Goal: Navigation & Orientation: Find specific page/section

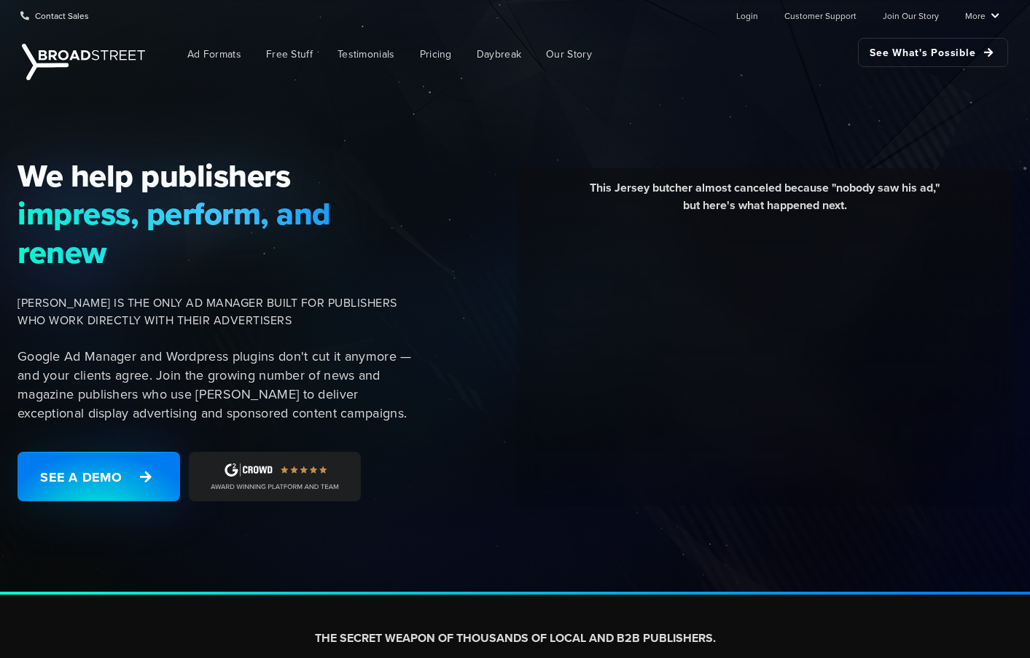
click at [289, 321] on span "[PERSON_NAME] IS THE ONLY AD MANAGER BUILT FOR PUBLISHERS WHO WORK DIRECTLY WIT…" at bounding box center [216, 312] width 396 height 35
click at [273, 323] on span "[PERSON_NAME] IS THE ONLY AD MANAGER BUILT FOR PUBLISHERS WHO WORK DIRECTLY WIT…" at bounding box center [216, 312] width 396 height 35
click at [244, 322] on span "[PERSON_NAME] IS THE ONLY AD MANAGER BUILT FOR PUBLISHERS WHO WORK DIRECTLY WIT…" at bounding box center [216, 312] width 396 height 35
click at [198, 374] on p "Google Ad Manager and Wordpress plugins don't cut it anymore — and your clients…" at bounding box center [216, 385] width 396 height 76
click at [222, 373] on p "Google Ad Manager and Wordpress plugins don't cut it anymore — and your clients…" at bounding box center [216, 385] width 396 height 76
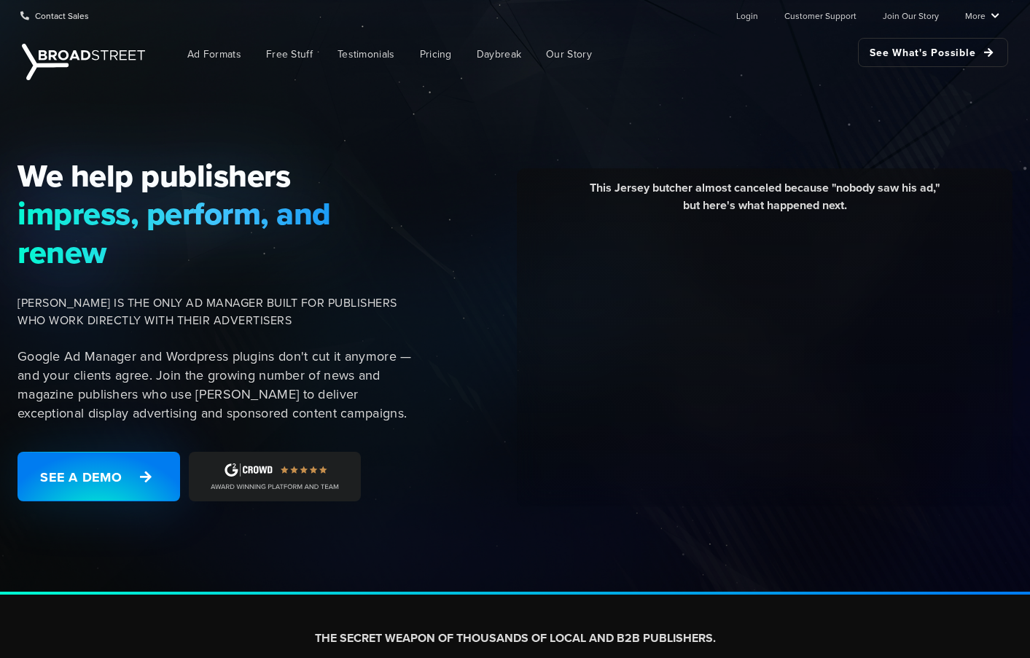
click at [214, 384] on p "Google Ad Manager and Wordpress plugins don't cut it anymore — and your clients…" at bounding box center [216, 385] width 396 height 76
click at [219, 386] on p "Google Ad Manager and Wordpress plugins don't cut it anymore — and your clients…" at bounding box center [216, 385] width 396 height 76
click at [225, 391] on p "Google Ad Manager and Wordpress plugins don't cut it anymore — and your clients…" at bounding box center [216, 385] width 396 height 76
click at [208, 396] on p "Google Ad Manager and Wordpress plugins don't cut it anymore — and your clients…" at bounding box center [216, 385] width 396 height 76
click at [209, 396] on p "Google Ad Manager and Wordpress plugins don't cut it anymore — and your clients…" at bounding box center [216, 385] width 396 height 76
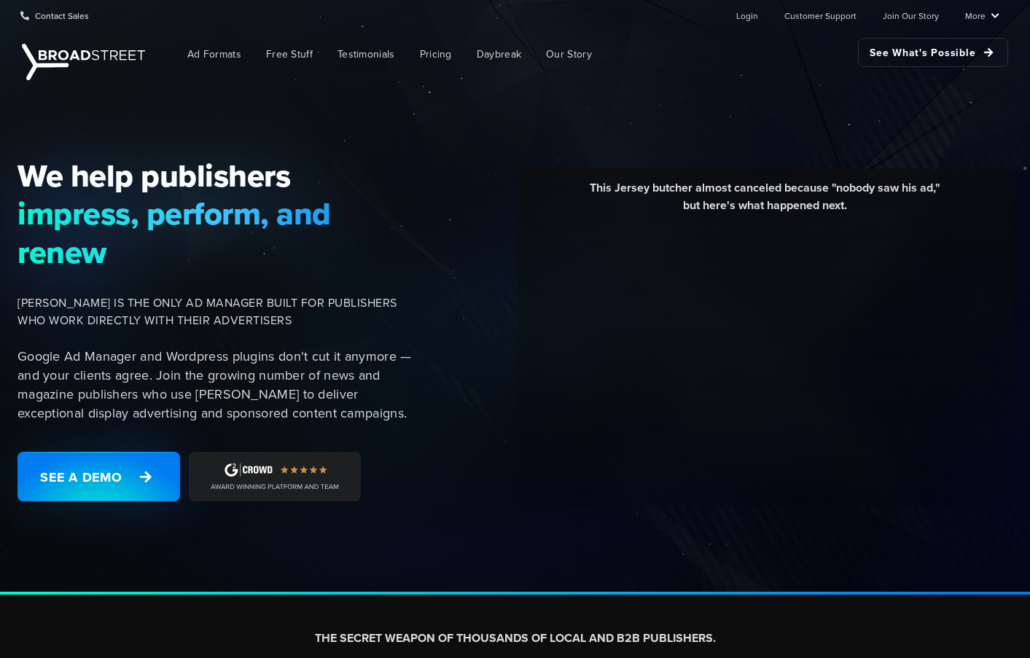
click at [276, 397] on p "Google Ad Manager and Wordpress plugins don't cut it anymore — and your clients…" at bounding box center [216, 385] width 396 height 76
click at [293, 404] on p "Google Ad Manager and Wordpress plugins don't cut it anymore — and your clients…" at bounding box center [216, 385] width 396 height 76
click at [214, 53] on span "Ad Formats" at bounding box center [214, 54] width 54 height 15
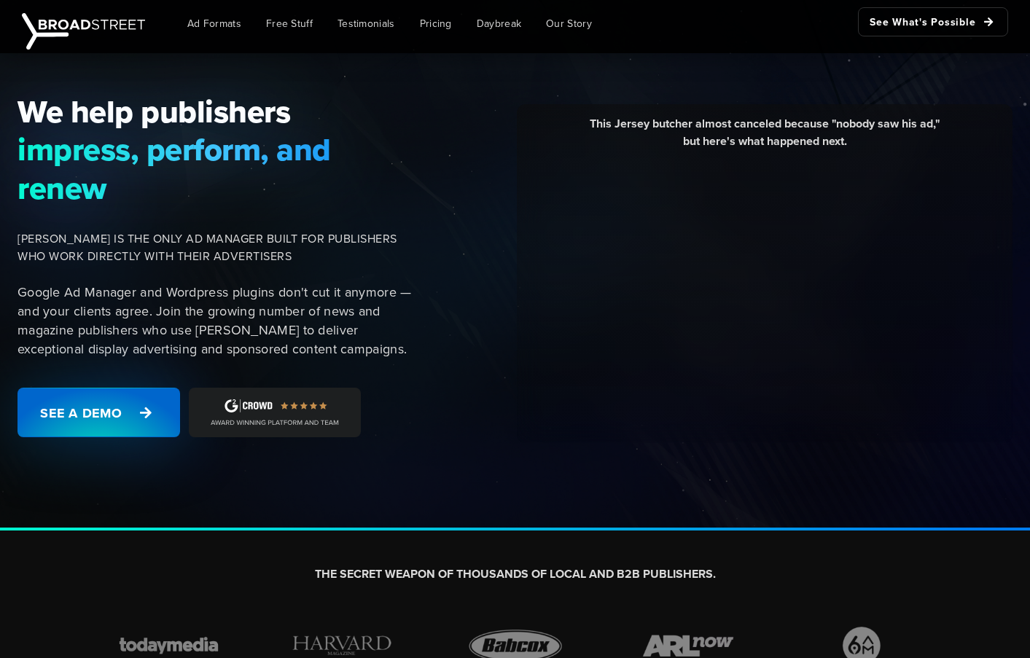
scroll to position [66, 0]
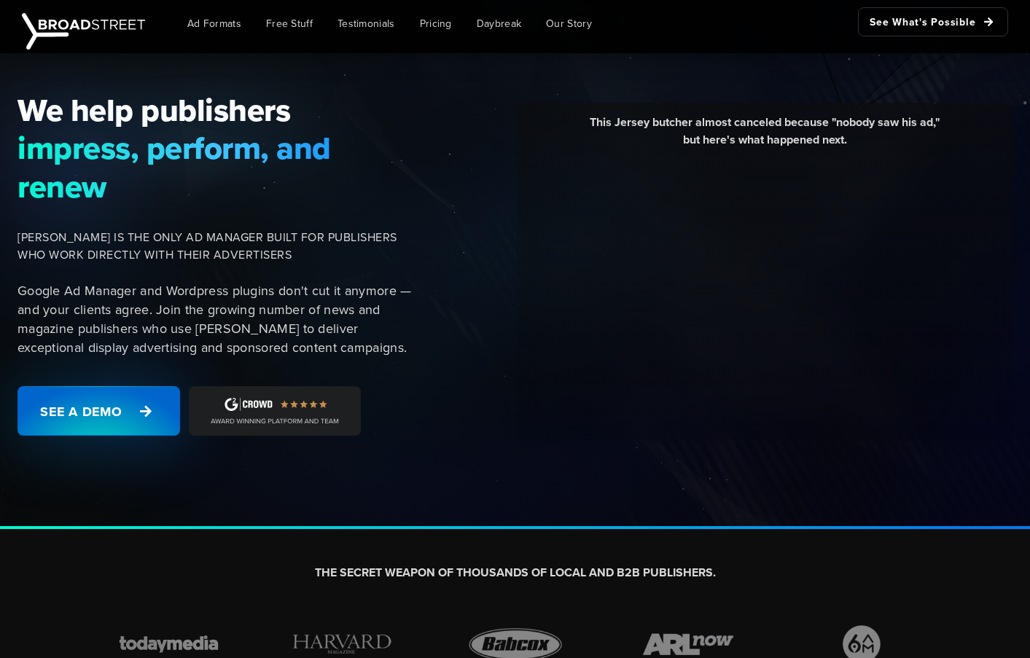
click at [149, 410] on icon at bounding box center [146, 411] width 24 height 25
